Goal: Information Seeking & Learning: Learn about a topic

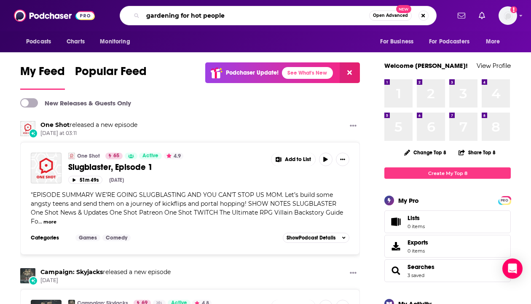
type input "gardening for hot people"
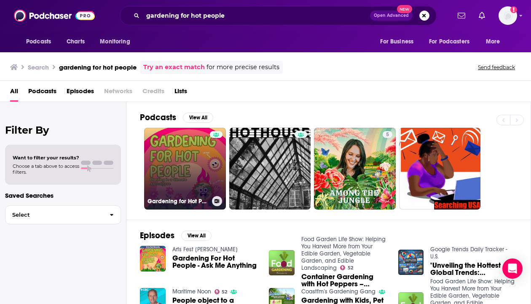
click at [174, 171] on link "Gardening for Hot People" at bounding box center [185, 169] width 82 height 82
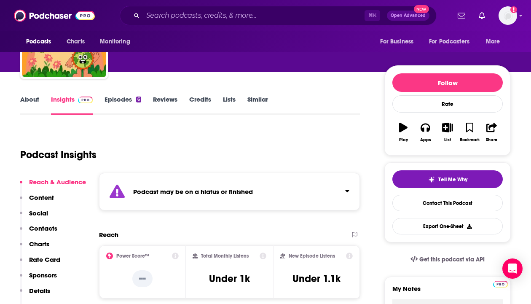
scroll to position [68, 0]
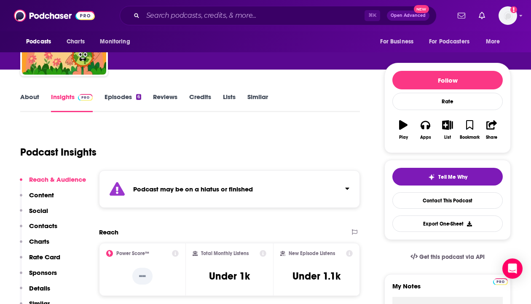
click at [123, 92] on div "About Insights Episodes 6 Reviews Credits Lists Similar" at bounding box center [190, 101] width 340 height 21
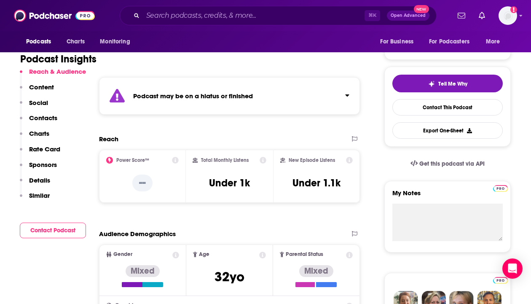
scroll to position [173, 0]
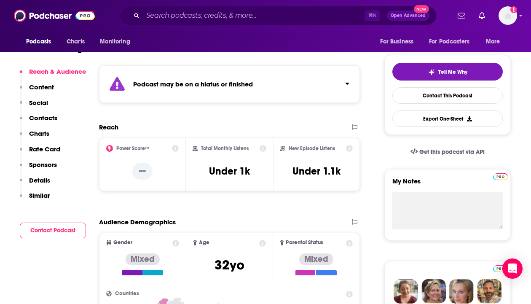
click at [256, 167] on div "Total Monthly Listens Under 1k" at bounding box center [229, 164] width 73 height 39
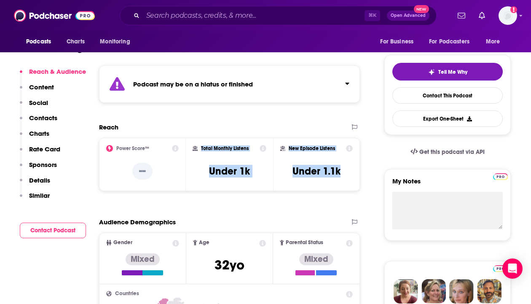
drag, startPoint x: 346, startPoint y: 172, endPoint x: 202, endPoint y: 148, distance: 146.0
click at [202, 148] on div "Power Score™ -- Total Monthly Listens Under 1k New Episode Listens Under 1.1k" at bounding box center [229, 164] width 261 height 53
copy div "Total Monthly Listens Under 1k New Episode Listens Under 1.1k"
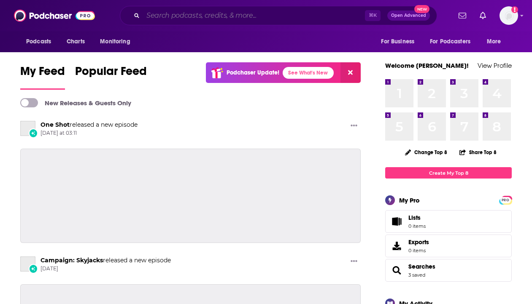
click at [230, 13] on input "Search podcasts, credits, & more..." at bounding box center [254, 15] width 222 height 13
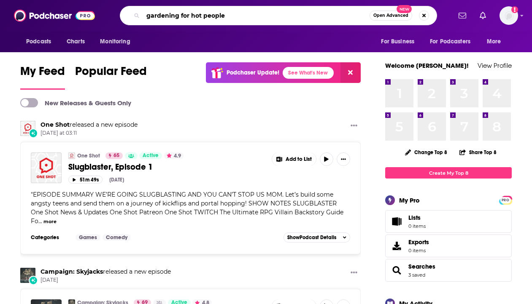
type input "gardening for hot people"
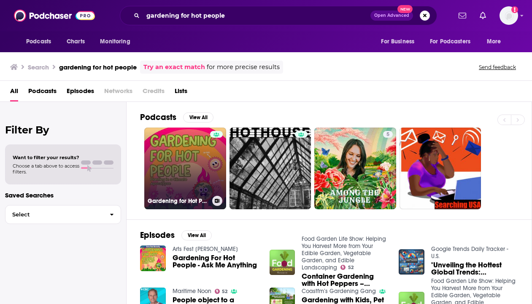
click at [191, 159] on link "Gardening for Hot People" at bounding box center [185, 169] width 82 height 82
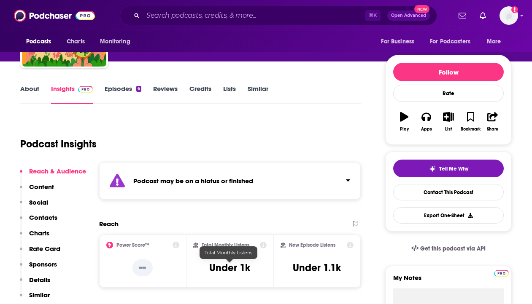
scroll to position [74, 0]
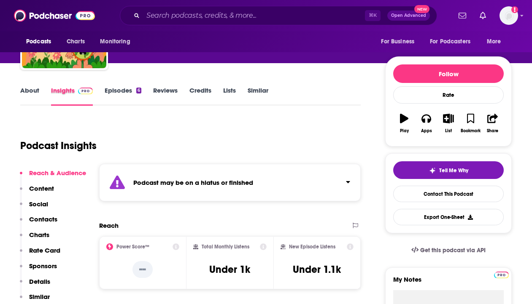
click at [103, 94] on div "Insights" at bounding box center [78, 95] width 54 height 19
click at [118, 91] on link "Episodes 6" at bounding box center [123, 95] width 37 height 19
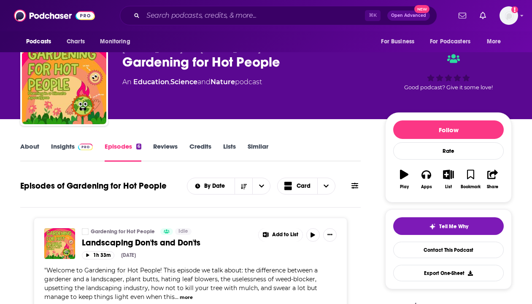
scroll to position [44, 0]
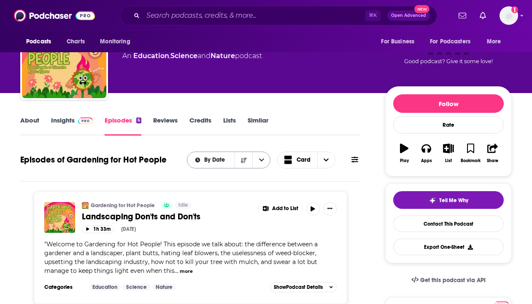
click at [222, 159] on span "By Date" at bounding box center [216, 160] width 24 height 6
click at [218, 193] on div "By Rating" at bounding box center [229, 190] width 84 height 14
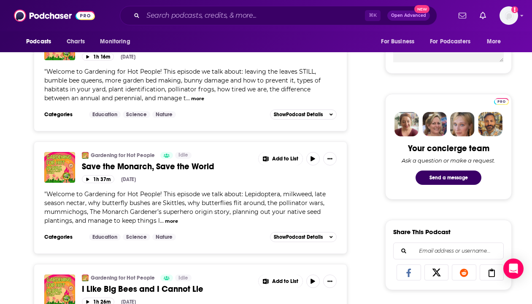
scroll to position [341, 0]
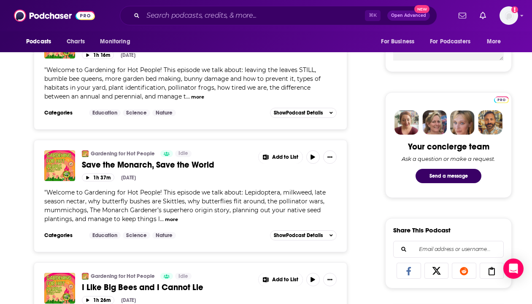
click at [175, 221] on button "more" at bounding box center [171, 219] width 13 height 7
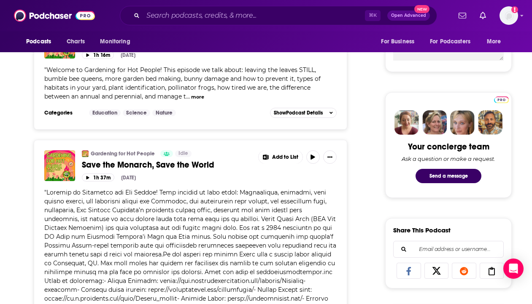
click at [200, 215] on span at bounding box center [190, 277] width 292 height 176
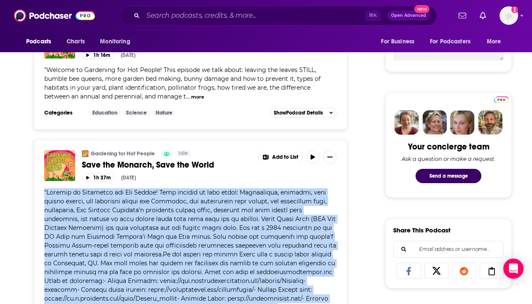
click at [200, 215] on span at bounding box center [190, 277] width 292 height 176
click at [226, 215] on span at bounding box center [190, 277] width 292 height 176
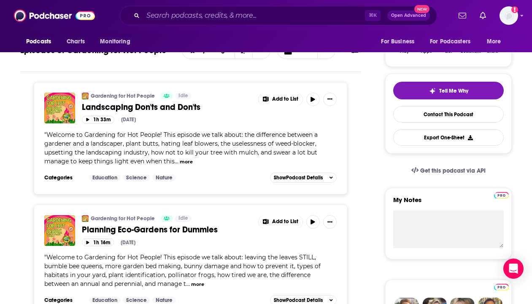
scroll to position [0, 0]
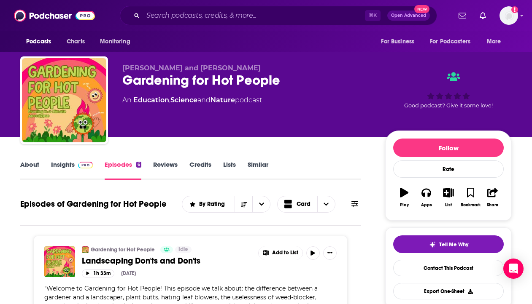
click at [30, 166] on link "About" at bounding box center [29, 170] width 19 height 19
